Goal: Transaction & Acquisition: Subscribe to service/newsletter

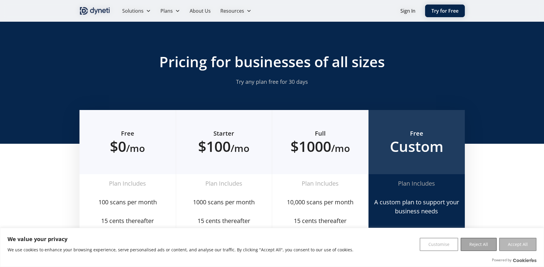
click at [526, 243] on button "Accept All" at bounding box center [517, 244] width 37 height 13
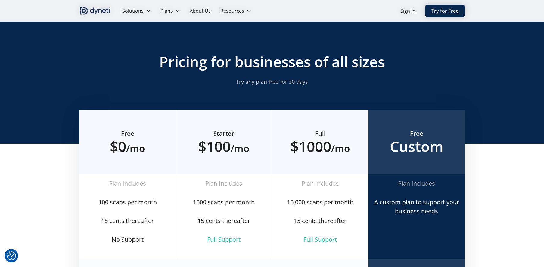
click at [18, 116] on div "Free $0 /mo Plan Includes 100 scans per month 15 cents thereafter No Support St…" at bounding box center [272, 223] width 544 height 226
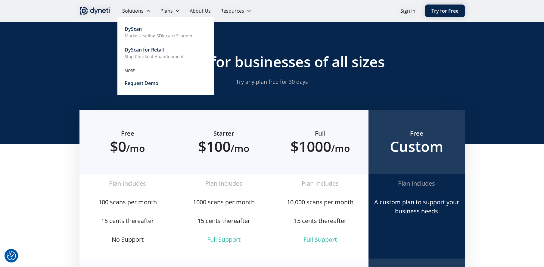
click at [142, 34] on p "Market-leading SDK card Scanner" at bounding box center [159, 36] width 68 height 6
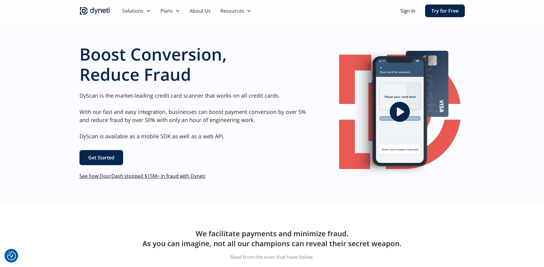
click at [402, 111] on icon "open lightbox" at bounding box center [400, 112] width 24 height 24
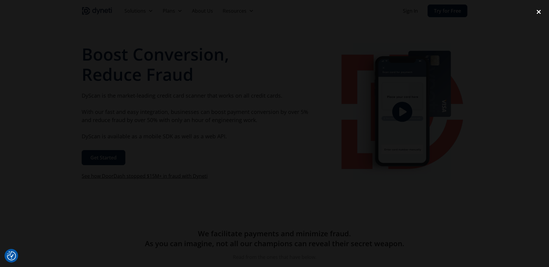
click at [538, 11] on div "close lightbox" at bounding box center [538, 11] width 20 height 13
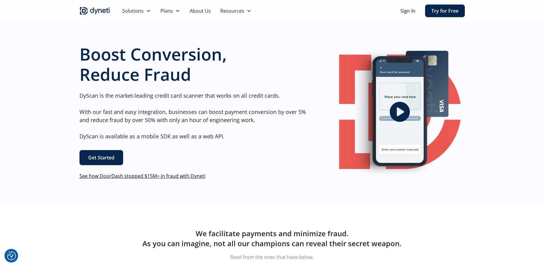
click at [516, 55] on div "Boost Conversion, Reduce Fraud DyScan is the market-leading credit card scanner…" at bounding box center [272, 111] width 544 height 185
click at [222, 100] on p "DyScan is the market-leading credit card scanner that works on all credit cards…" at bounding box center [195, 116] width 231 height 49
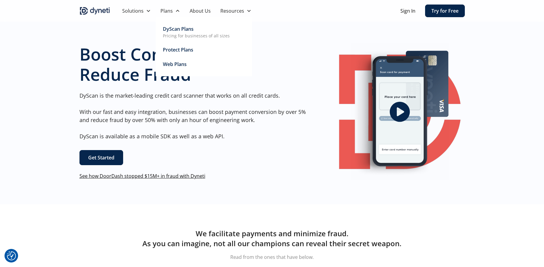
click at [191, 29] on div "DyScan Plans" at bounding box center [178, 28] width 31 height 7
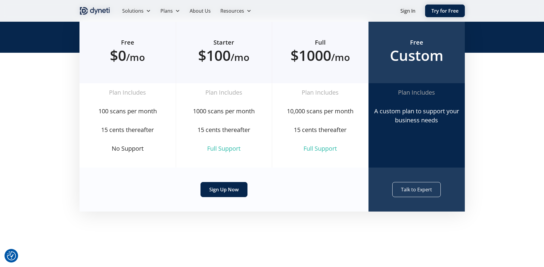
scroll to position [86, 0]
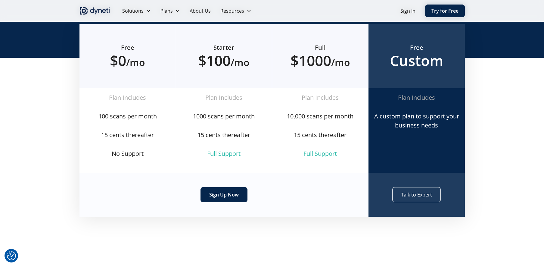
click at [133, 121] on div "100 scans per month" at bounding box center [128, 116] width 96 height 19
drag, startPoint x: 98, startPoint y: 115, endPoint x: 136, endPoint y: 116, distance: 38.0
click at [136, 116] on div "100 scans per month" at bounding box center [127, 116] width 87 height 9
click at [180, 117] on div "1000 scans per month" at bounding box center [224, 116] width 96 height 19
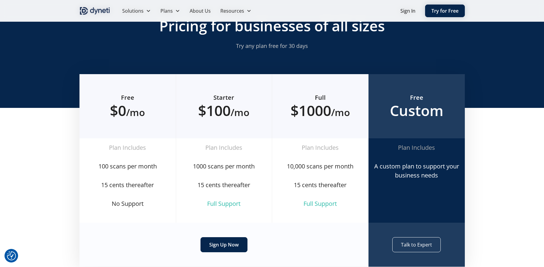
scroll to position [53, 0]
